Goal: Information Seeking & Learning: Check status

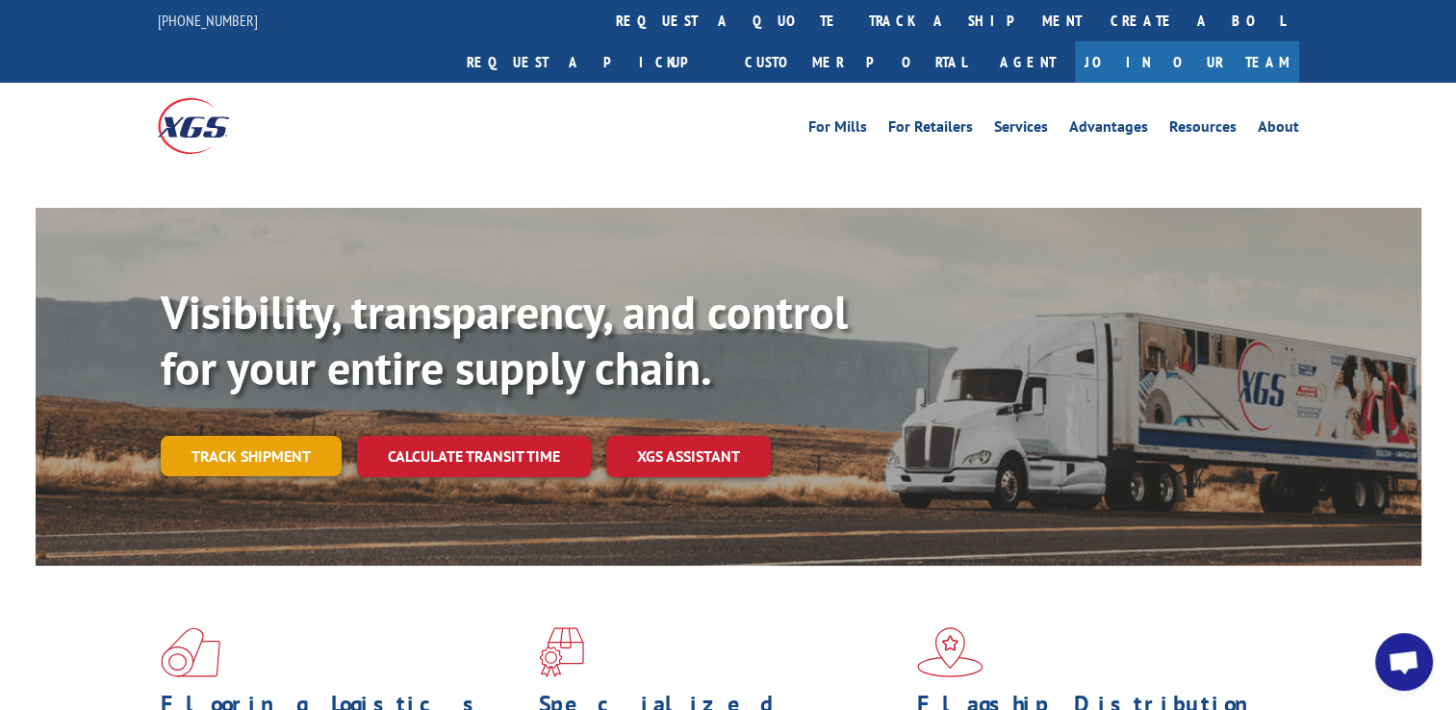
click at [223, 436] on link "Track shipment" at bounding box center [251, 456] width 181 height 40
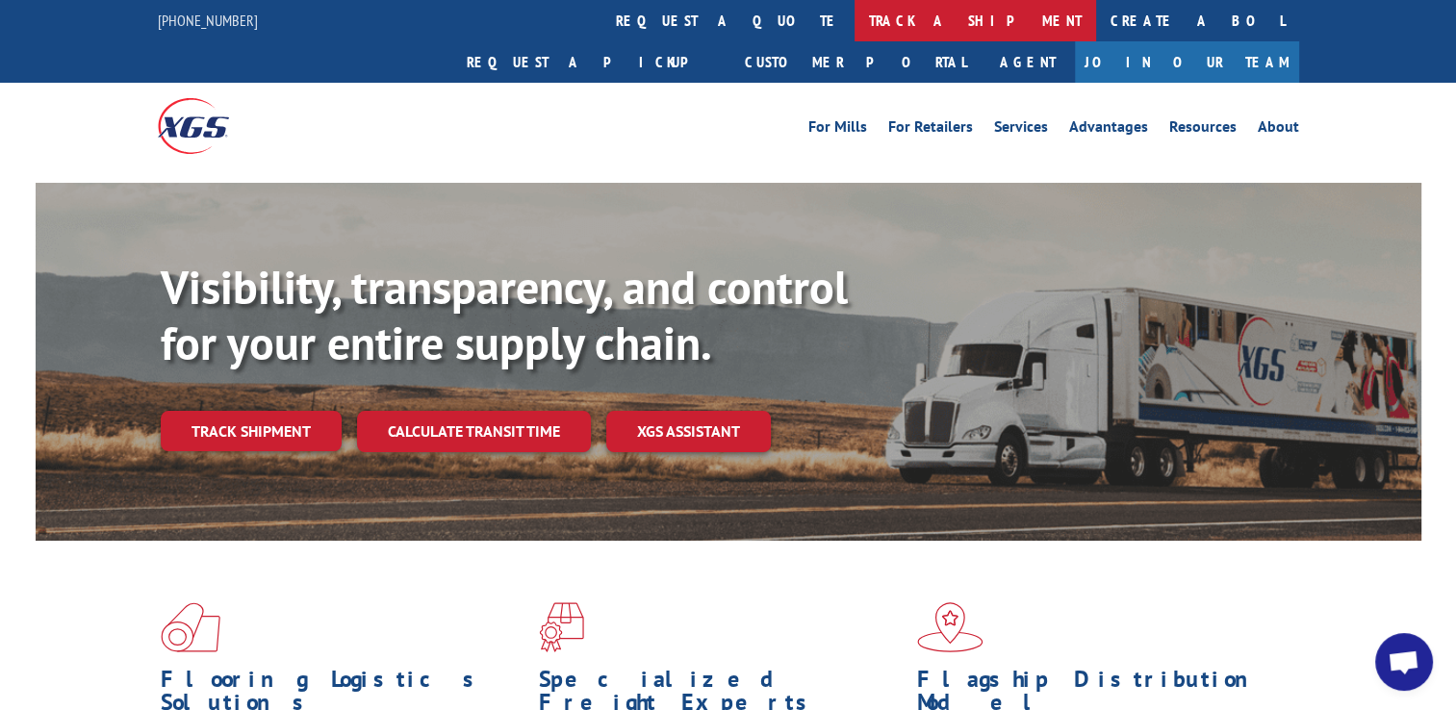
click at [854, 13] on link "track a shipment" at bounding box center [975, 20] width 242 height 41
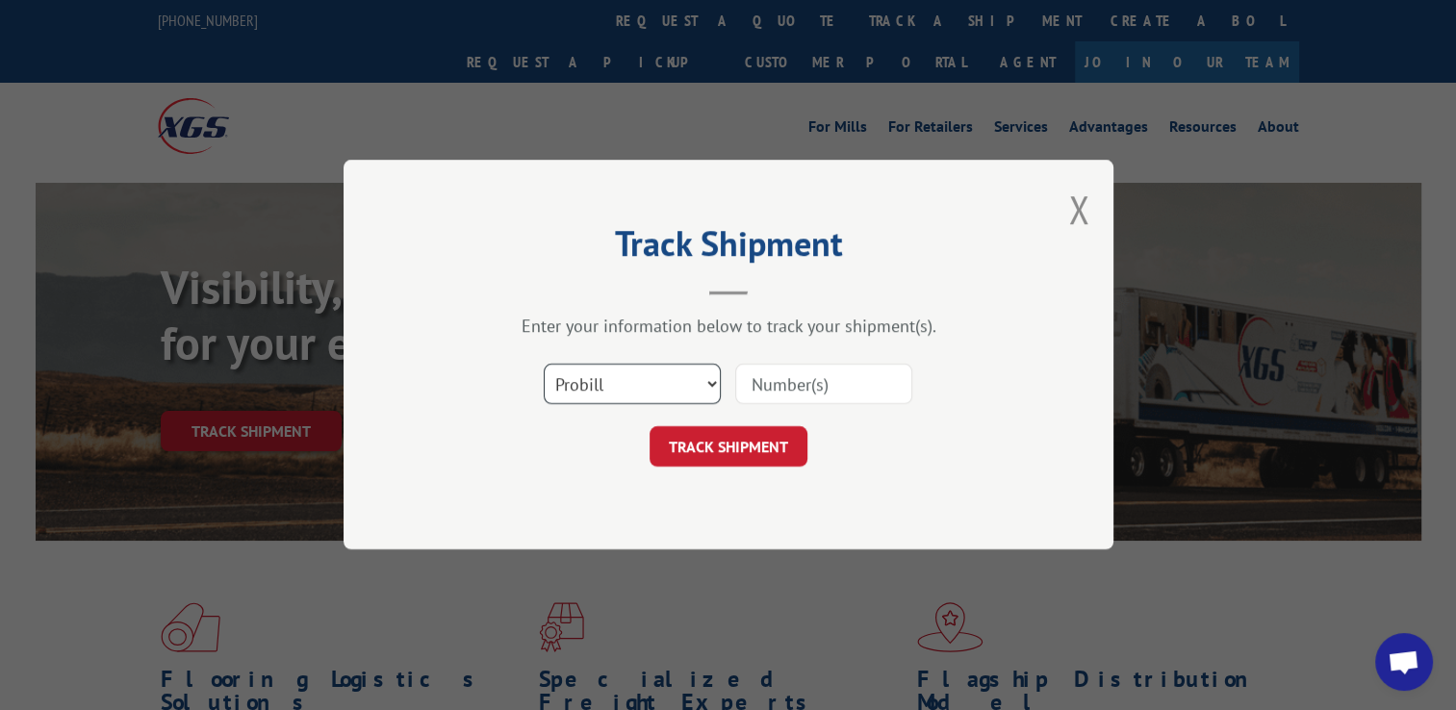
click at [702, 374] on select "Select category... Probill BOL PO" at bounding box center [632, 385] width 177 height 40
select select "bol"
click at [544, 365] on select "Select category... Probill BOL PO" at bounding box center [632, 385] width 177 height 40
click at [781, 386] on input at bounding box center [823, 385] width 177 height 40
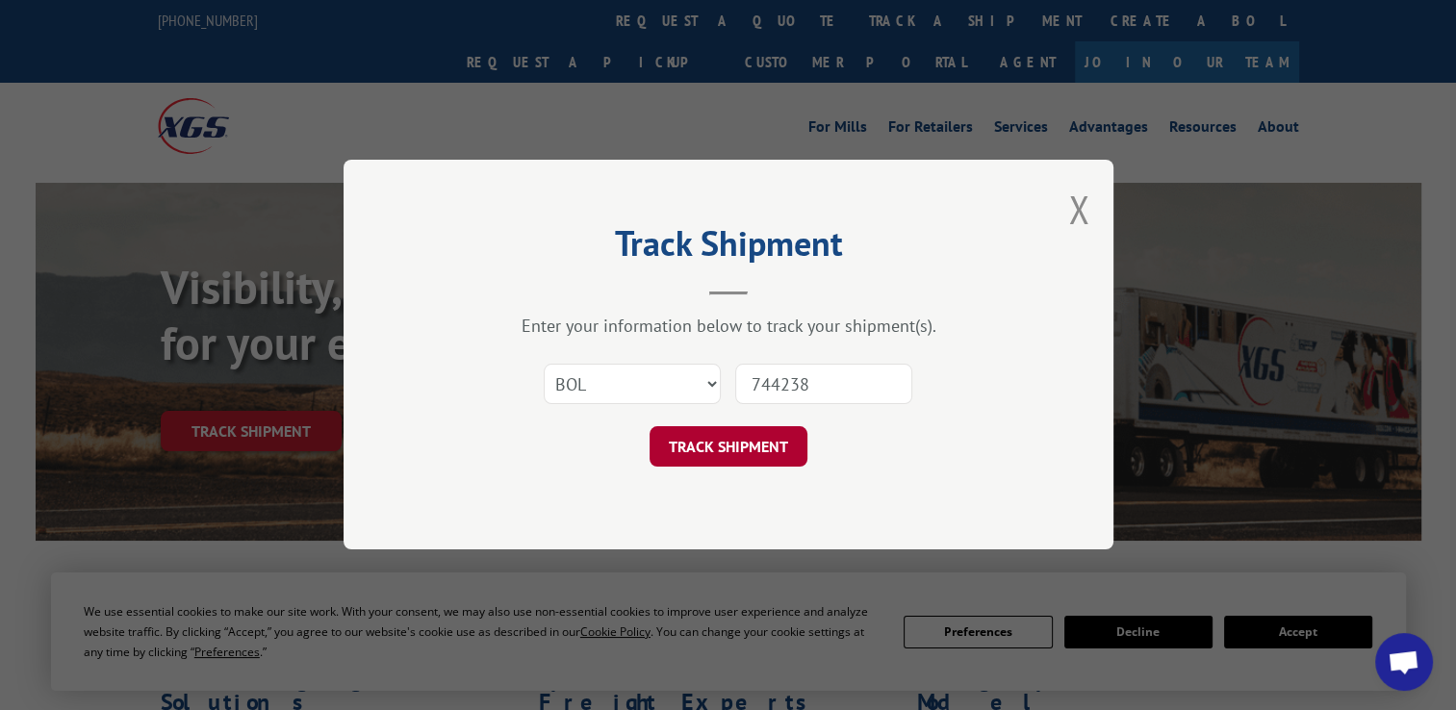
type input "744238"
click at [728, 441] on button "TRACK SHIPMENT" at bounding box center [729, 447] width 158 height 40
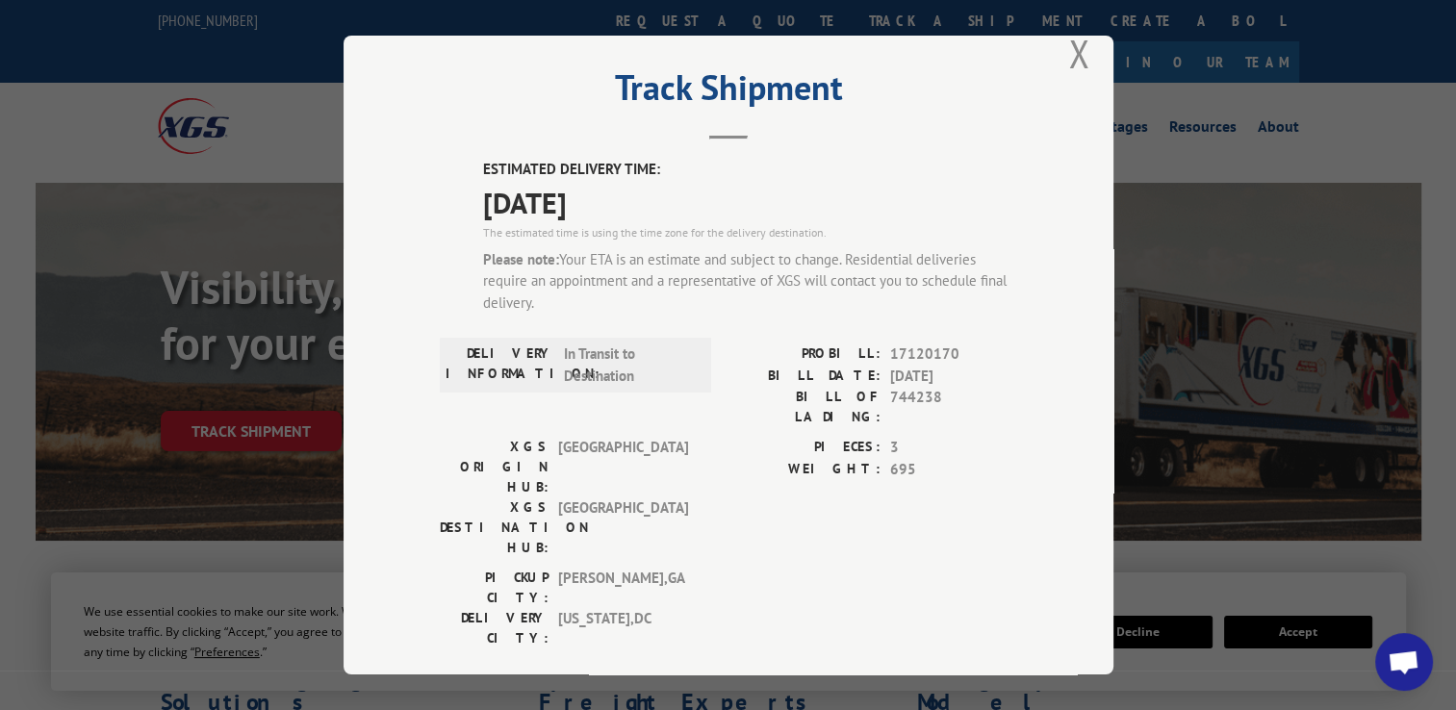
scroll to position [34, 0]
